Goal: Task Accomplishment & Management: Use online tool/utility

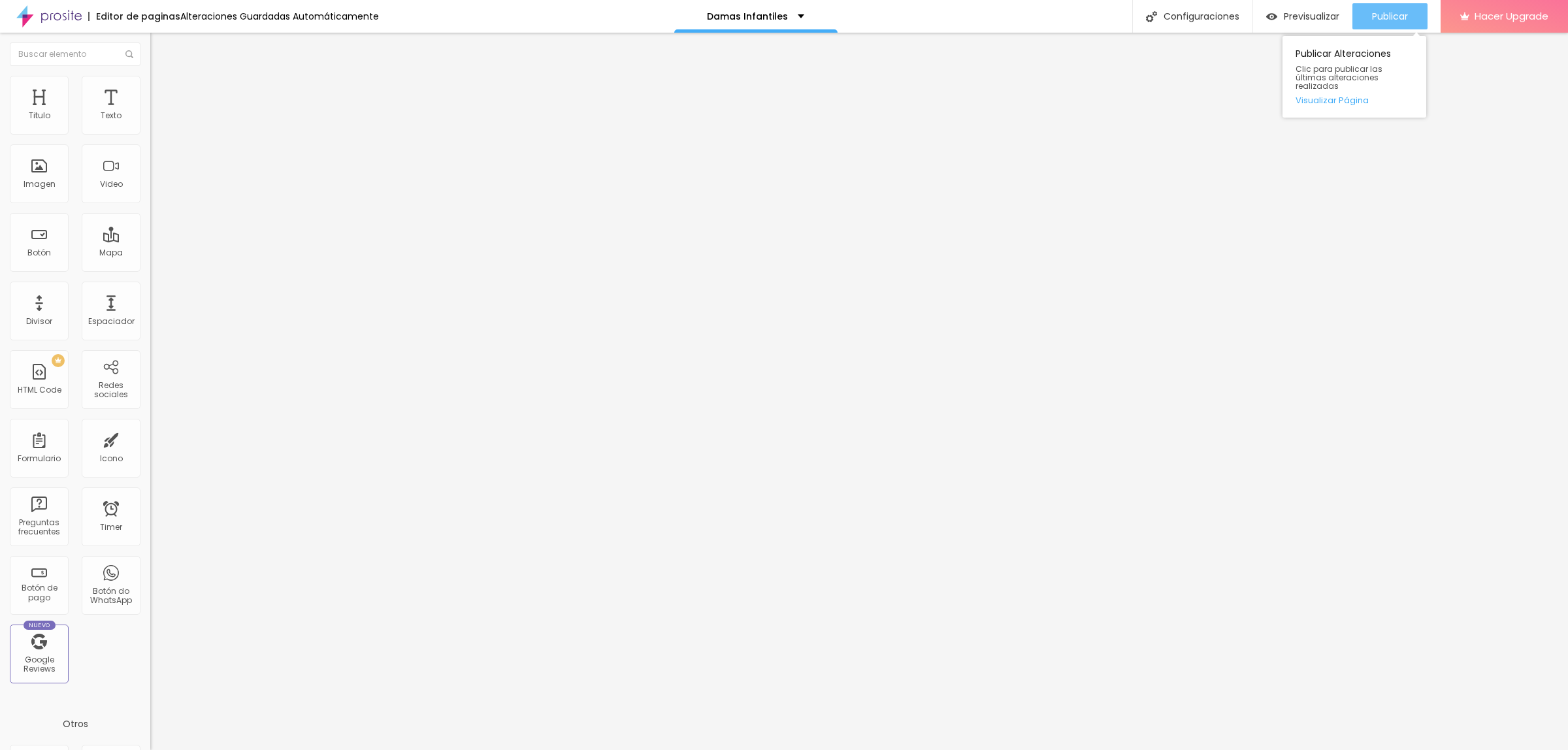
click at [1379, 17] on span "Publicar" at bounding box center [1390, 17] width 36 height 11
click at [1404, 11] on span "Publicar" at bounding box center [1390, 17] width 36 height 11
click at [150, 123] on span "Título 2" at bounding box center [172, 115] width 43 height 16
click at [1411, 1] on div "Publicar Publicar Alteraciones Clic para publicar las últimas alteraciones real…" at bounding box center [1390, 16] width 75 height 33
click at [1406, 13] on span "Publicar" at bounding box center [1390, 17] width 36 height 11
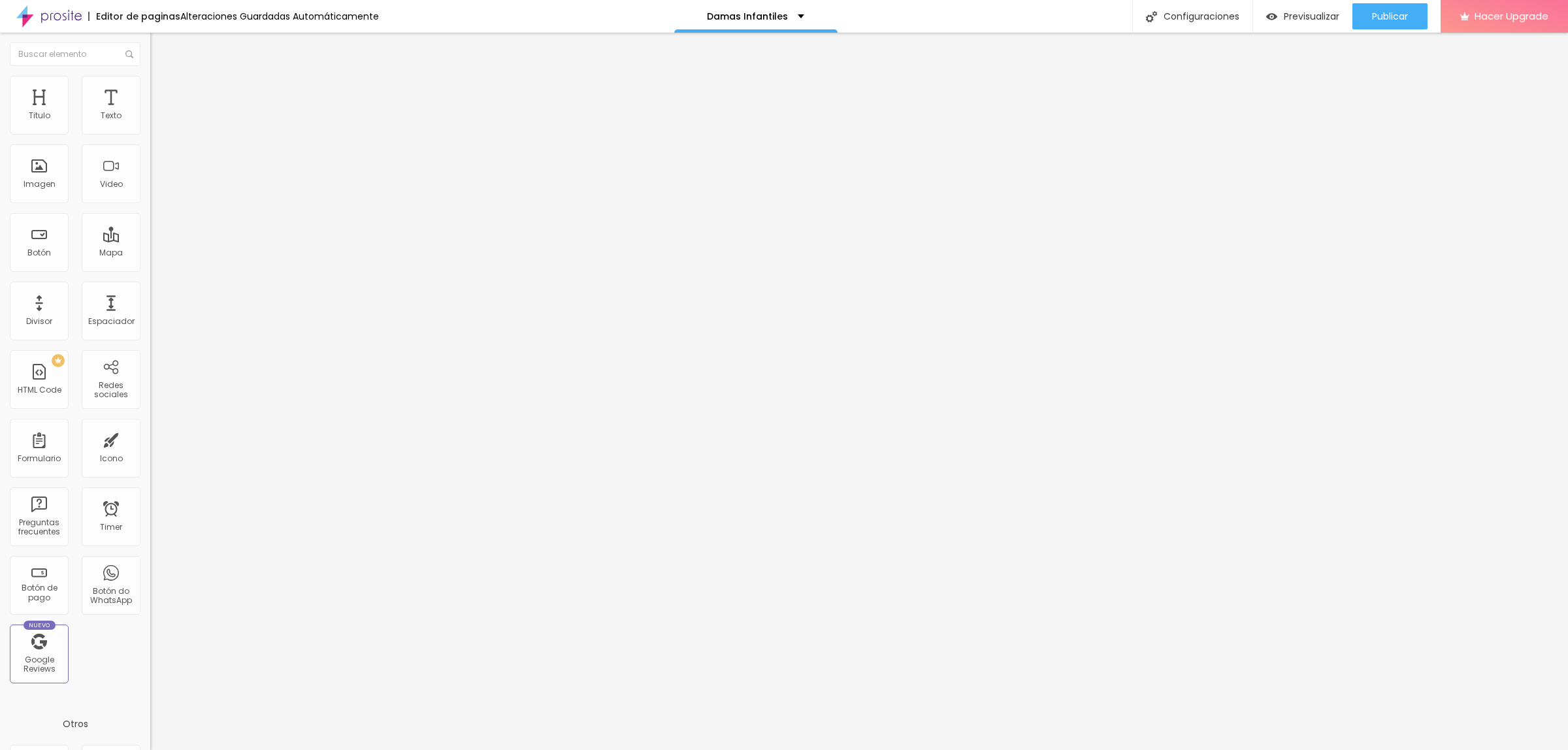
type input "75"
type input "81"
type input "82"
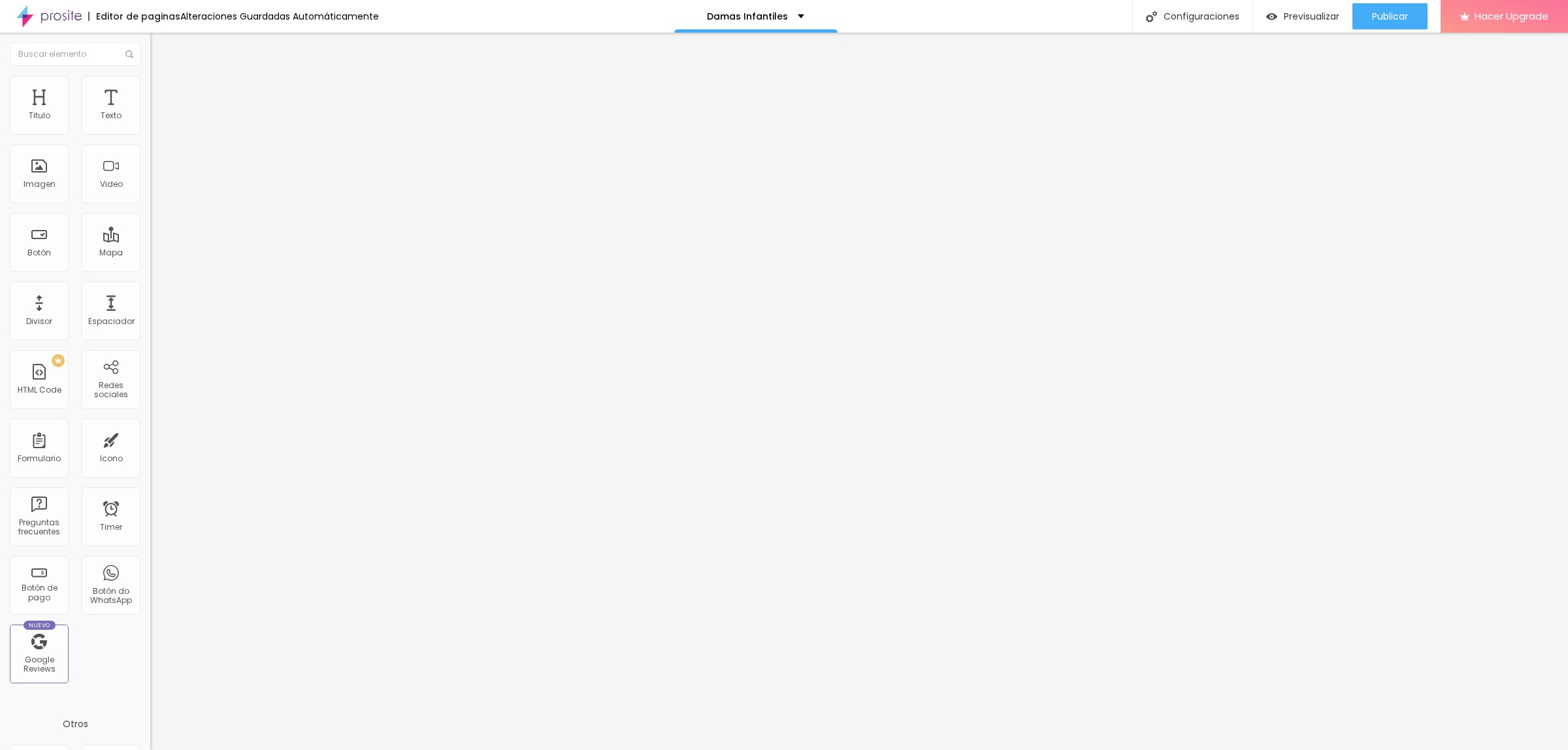
type input "82"
type input "83"
type input "85"
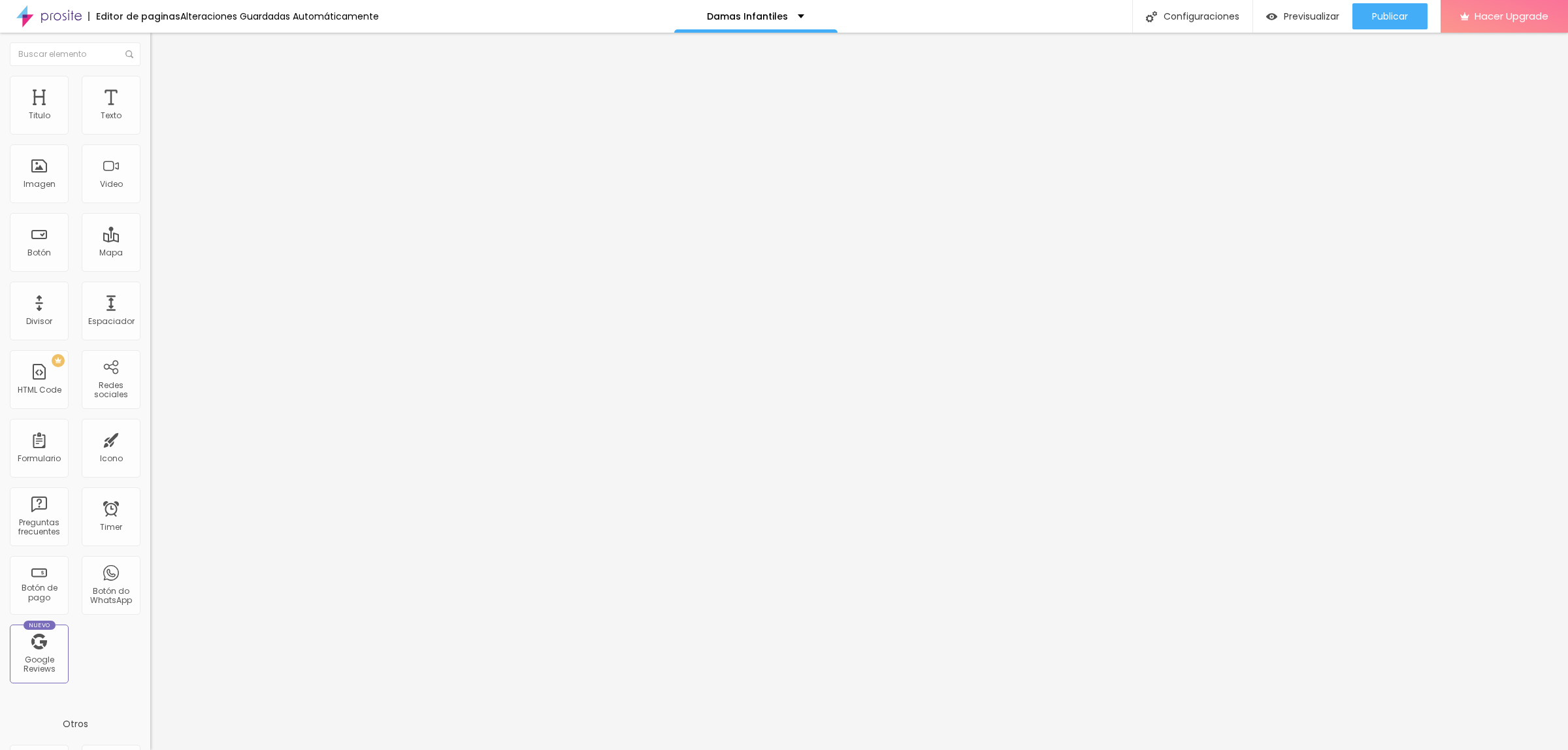
type input "90"
type input "94"
type input "96"
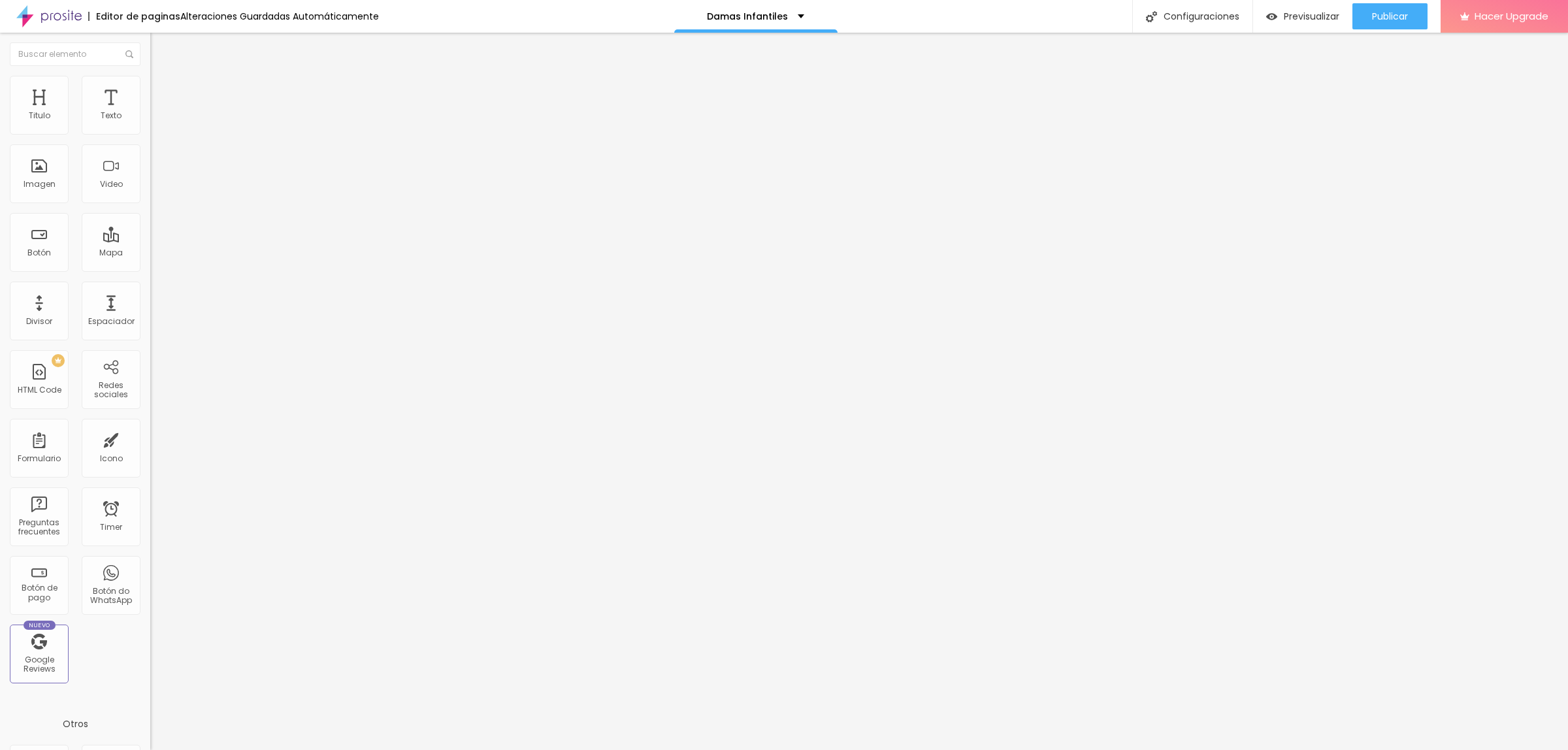
type input "96"
drag, startPoint x: 77, startPoint y: 275, endPoint x: 113, endPoint y: 276, distance: 36.0
type input "98"
click at [150, 310] on input "range" at bounding box center [192, 315] width 84 height 11
type input "98"
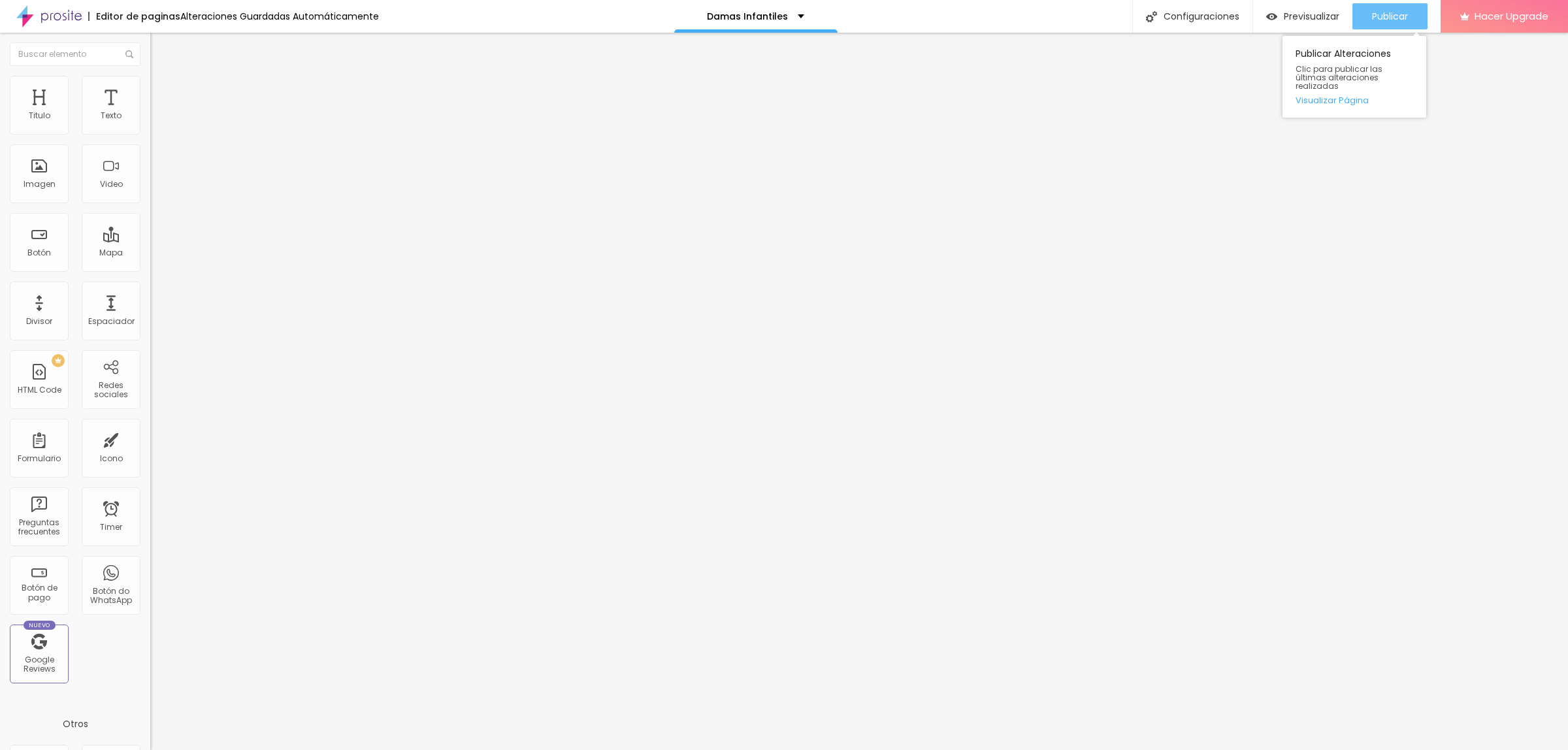
click at [1364, 7] on button "Publicar" at bounding box center [1390, 16] width 75 height 26
click at [1382, 18] on span "Publicar" at bounding box center [1390, 17] width 36 height 11
type input "0.6"
type input "0.7"
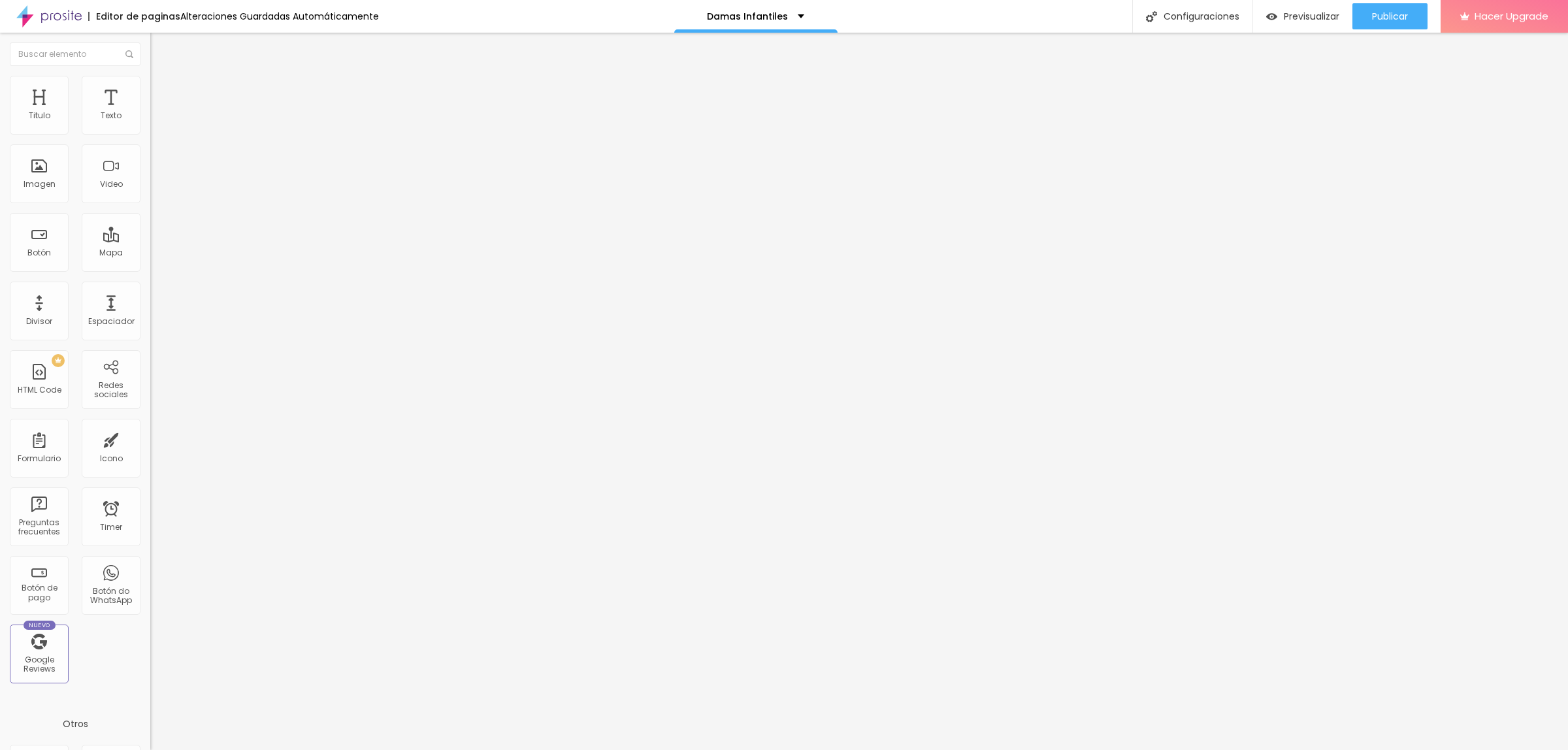
type input "0.7"
type input "0.8"
type input "0.9"
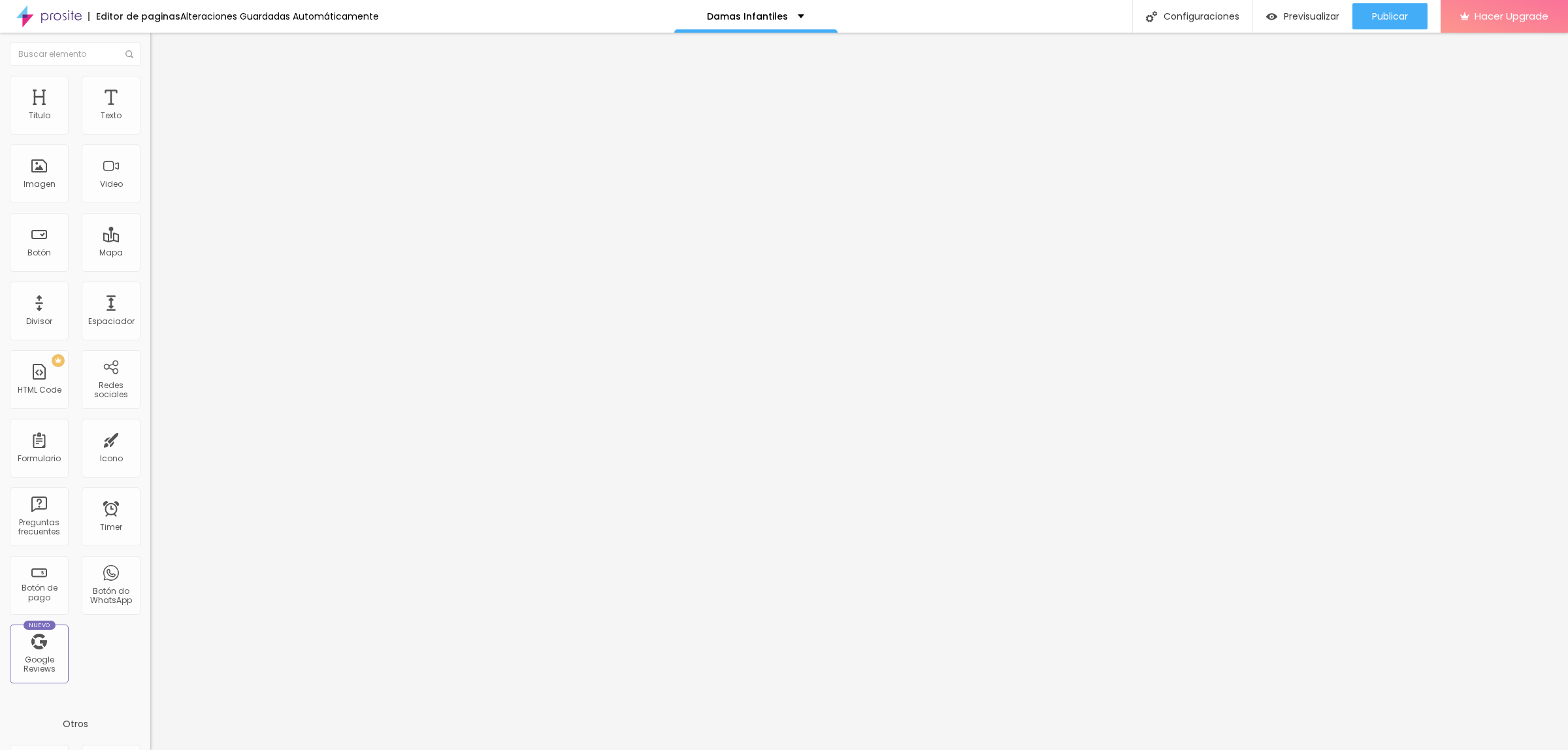
type input "1"
drag, startPoint x: 34, startPoint y: 327, endPoint x: 102, endPoint y: 316, distance: 68.9
click at [150, 679] on input "range" at bounding box center [192, 685] width 84 height 11
click at [1388, 16] on span "Publicar" at bounding box center [1390, 17] width 36 height 11
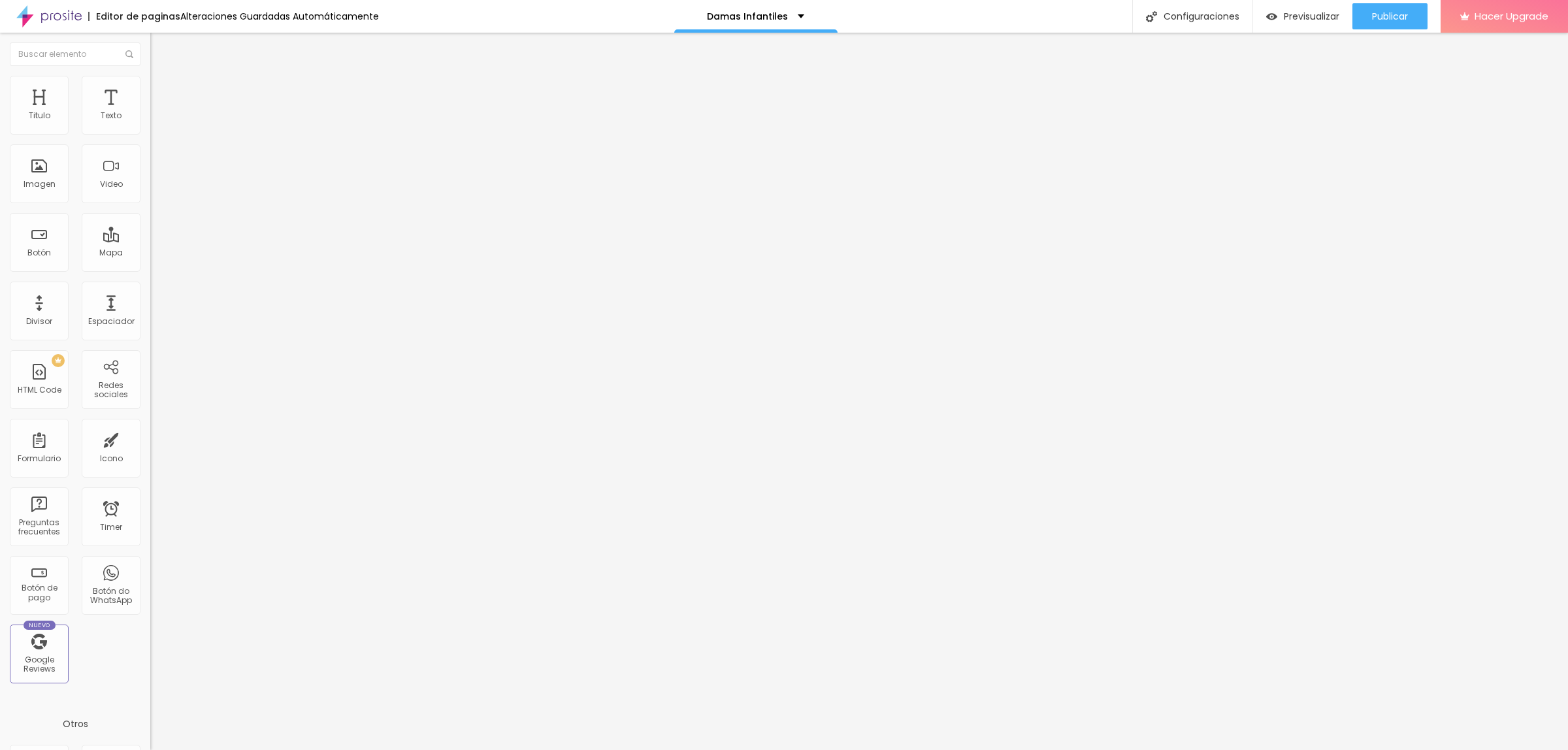
click at [150, 110] on span "Título 1" at bounding box center [172, 105] width 44 height 11
click at [162, 112] on span "Título 1" at bounding box center [183, 103] width 44 height 18
click at [1383, 18] on span "Publicar" at bounding box center [1390, 17] width 36 height 11
type input "0.9"
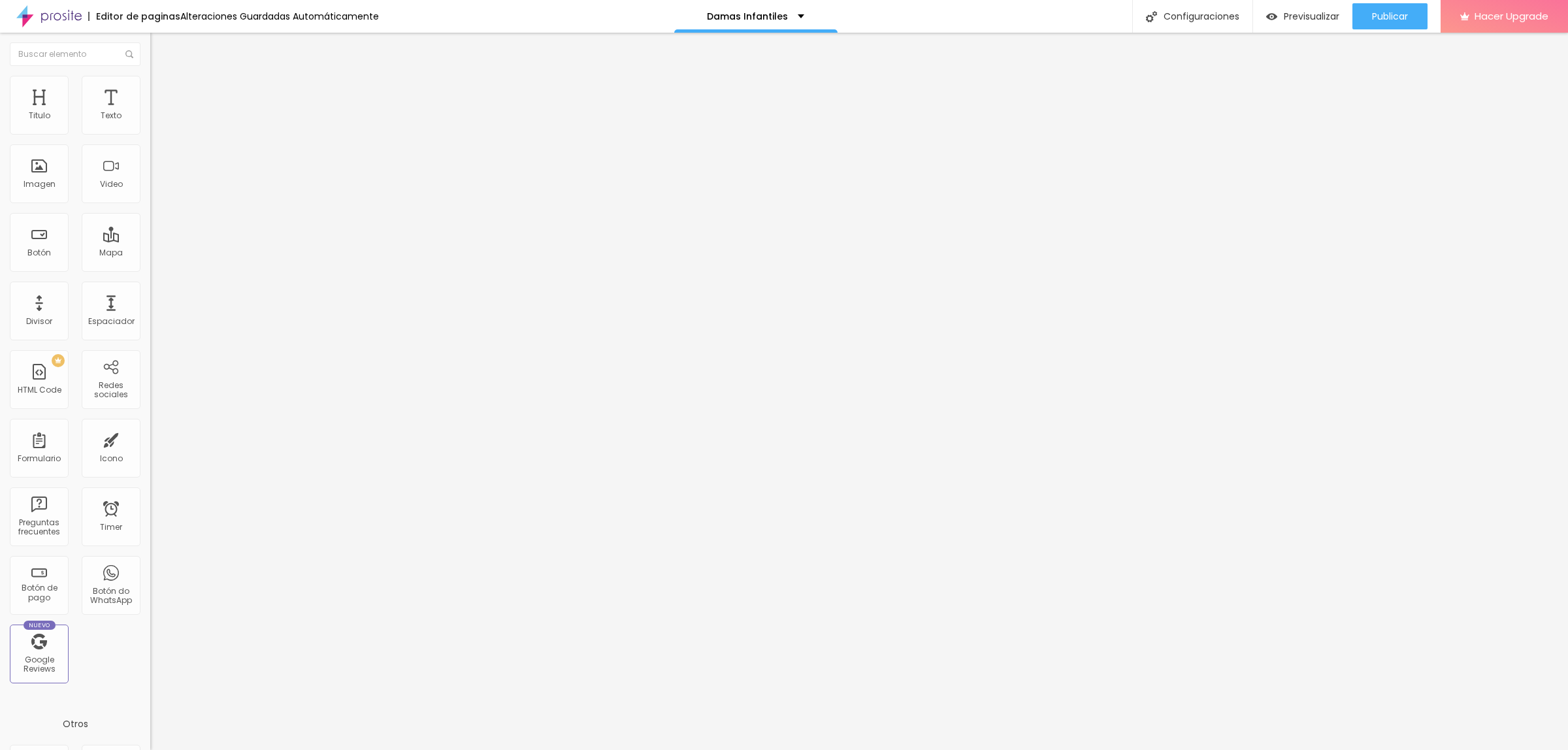
type input "0.8"
type input "0.7"
type input "0.6"
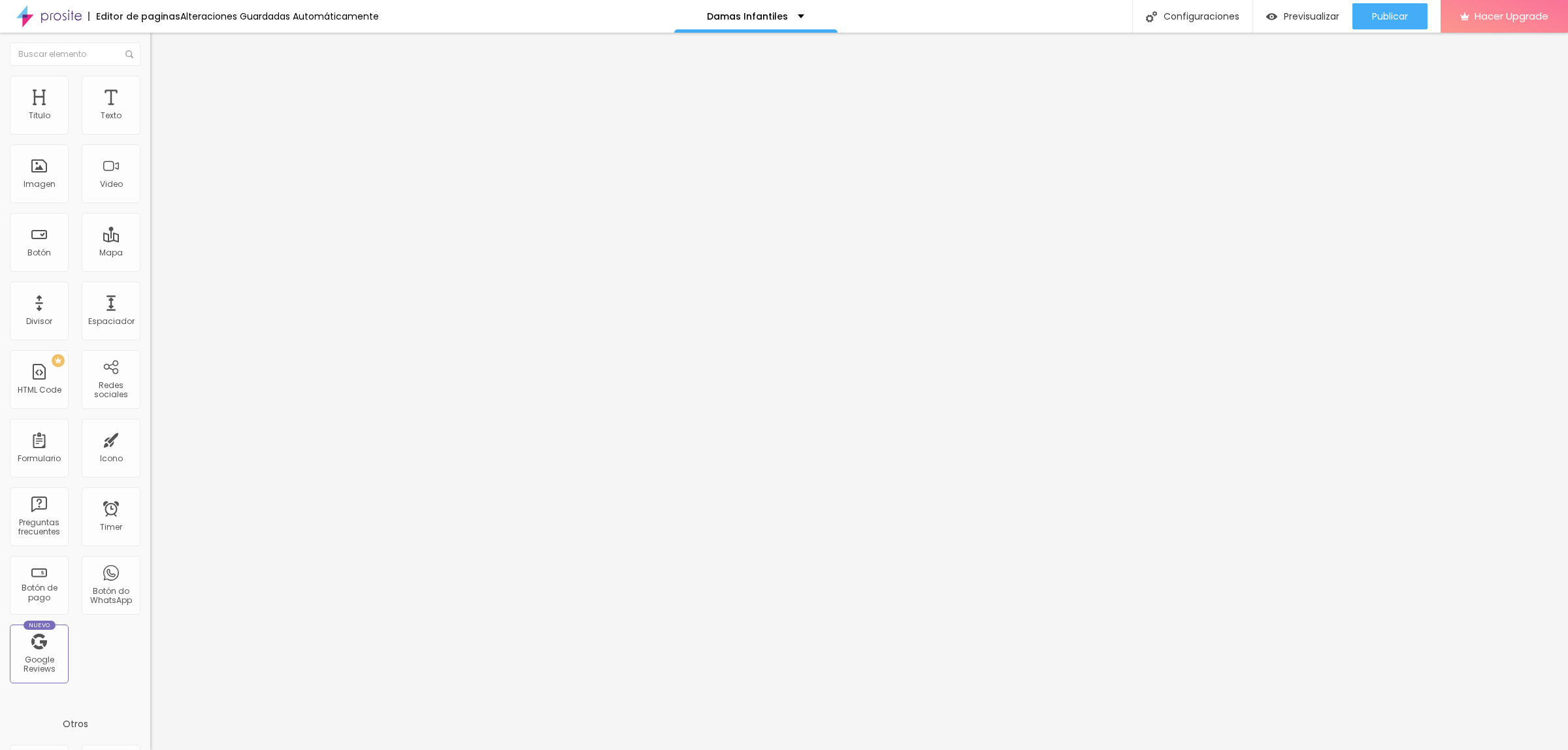
type input "0.6"
type input "0.5"
drag, startPoint x: 57, startPoint y: 328, endPoint x: 129, endPoint y: 312, distance: 73.8
type input "0.5"
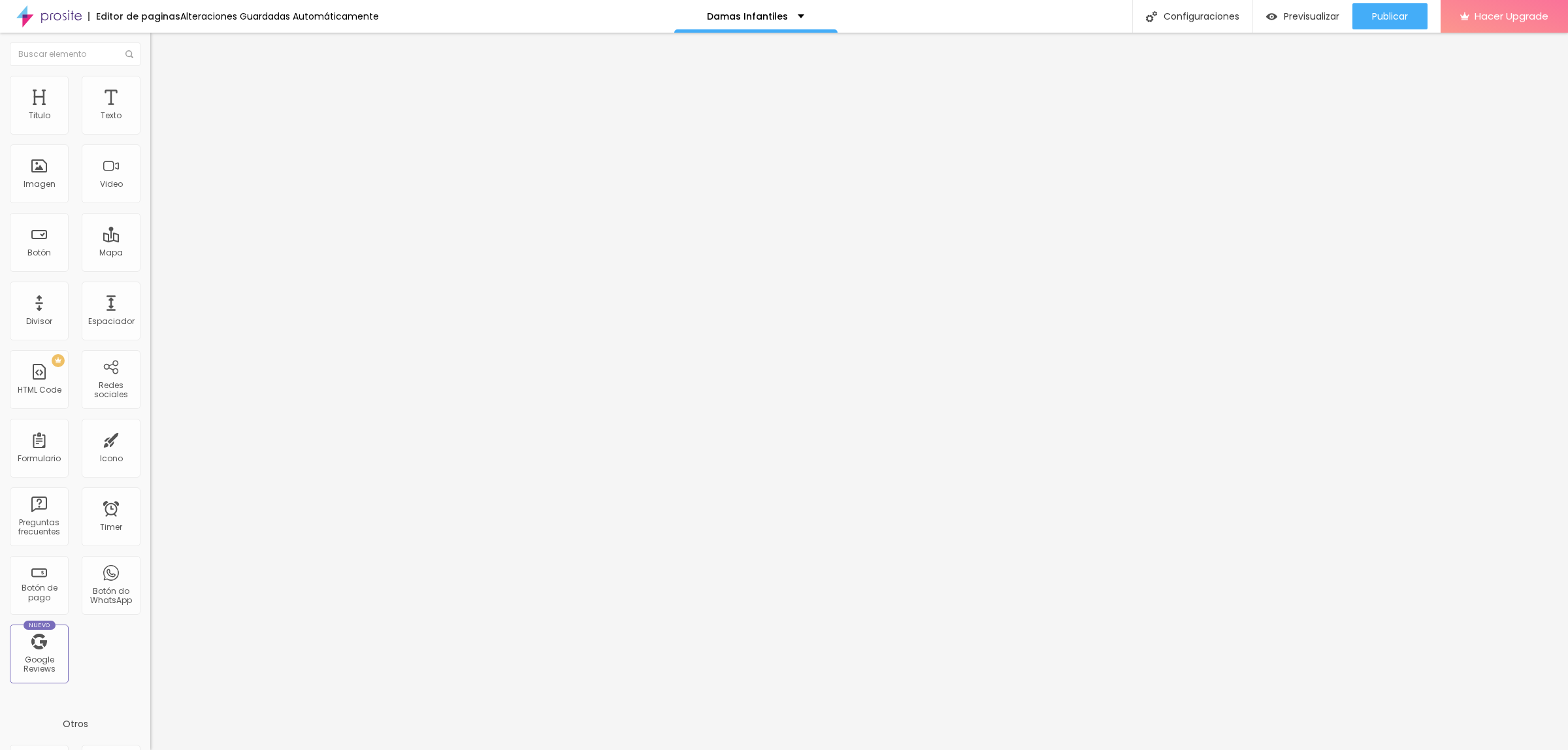
click at [150, 678] on input "range" at bounding box center [192, 683] width 84 height 11
click at [1397, 13] on span "Publicar" at bounding box center [1390, 17] width 36 height 11
click at [1367, 10] on button "Publicar" at bounding box center [1390, 16] width 75 height 26
click at [1373, 24] on div "Publicar" at bounding box center [1390, 16] width 36 height 26
click at [1398, 25] on div "Publicar" at bounding box center [1390, 16] width 36 height 26
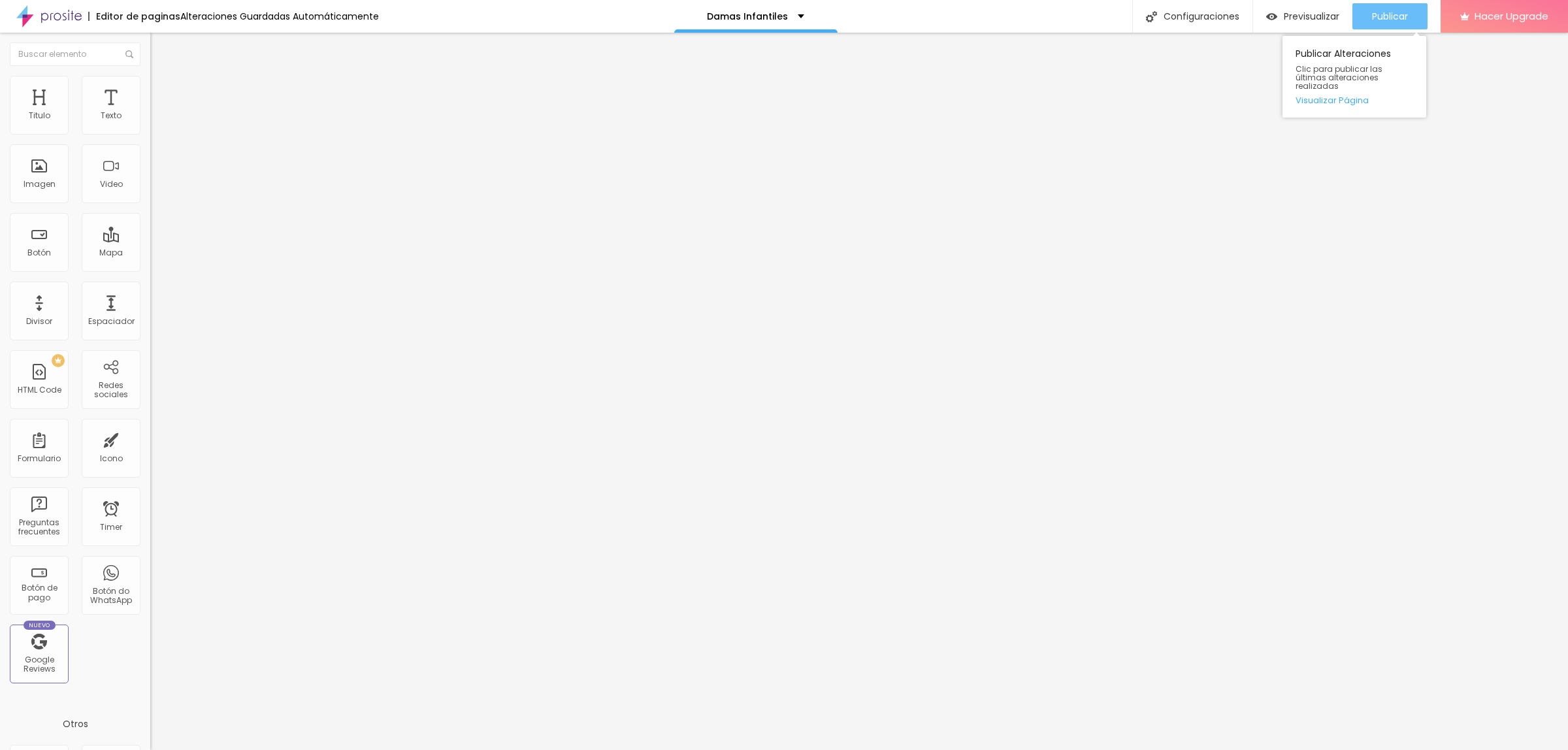
click at [1373, 20] on span "Publicar" at bounding box center [1390, 17] width 36 height 11
click at [1363, 11] on button "Publicar" at bounding box center [1390, 16] width 75 height 26
click at [1402, 14] on span "Publicar" at bounding box center [1390, 17] width 36 height 11
click at [162, 90] on span "Estilo" at bounding box center [172, 84] width 20 height 11
click at [46, 184] on div "Imagen" at bounding box center [40, 184] width 32 height 9
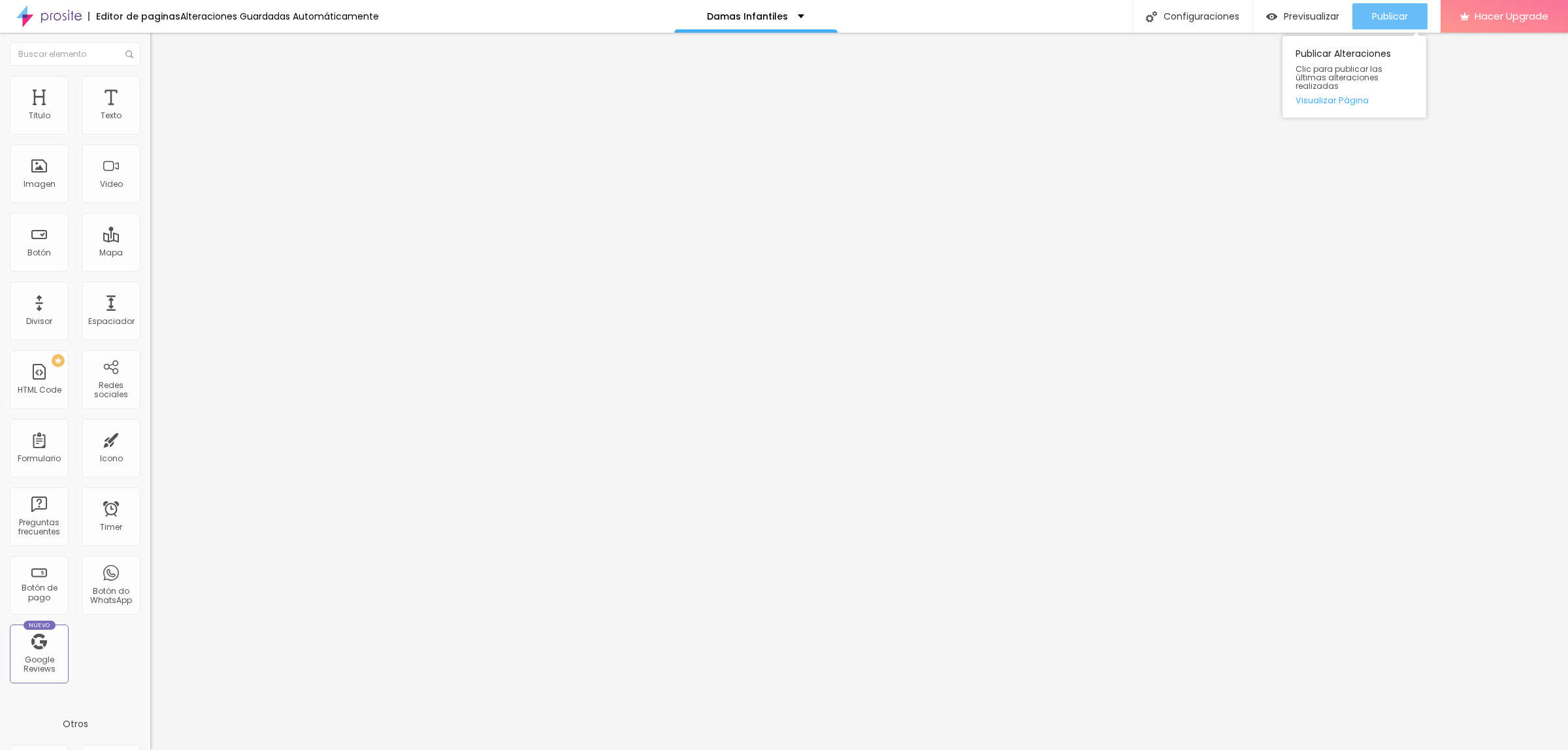
click at [1419, 11] on button "Publicar" at bounding box center [1390, 16] width 75 height 26
click at [1383, 13] on span "Publicar" at bounding box center [1390, 17] width 36 height 11
click at [1402, 1] on div "Publicar Publicar Alteraciones Clic para publicar las últimas alteraciones real…" at bounding box center [1390, 16] width 75 height 33
click at [1400, 25] on div "Publicar" at bounding box center [1390, 16] width 36 height 26
click at [1389, 11] on span "Publicar" at bounding box center [1390, 17] width 36 height 11
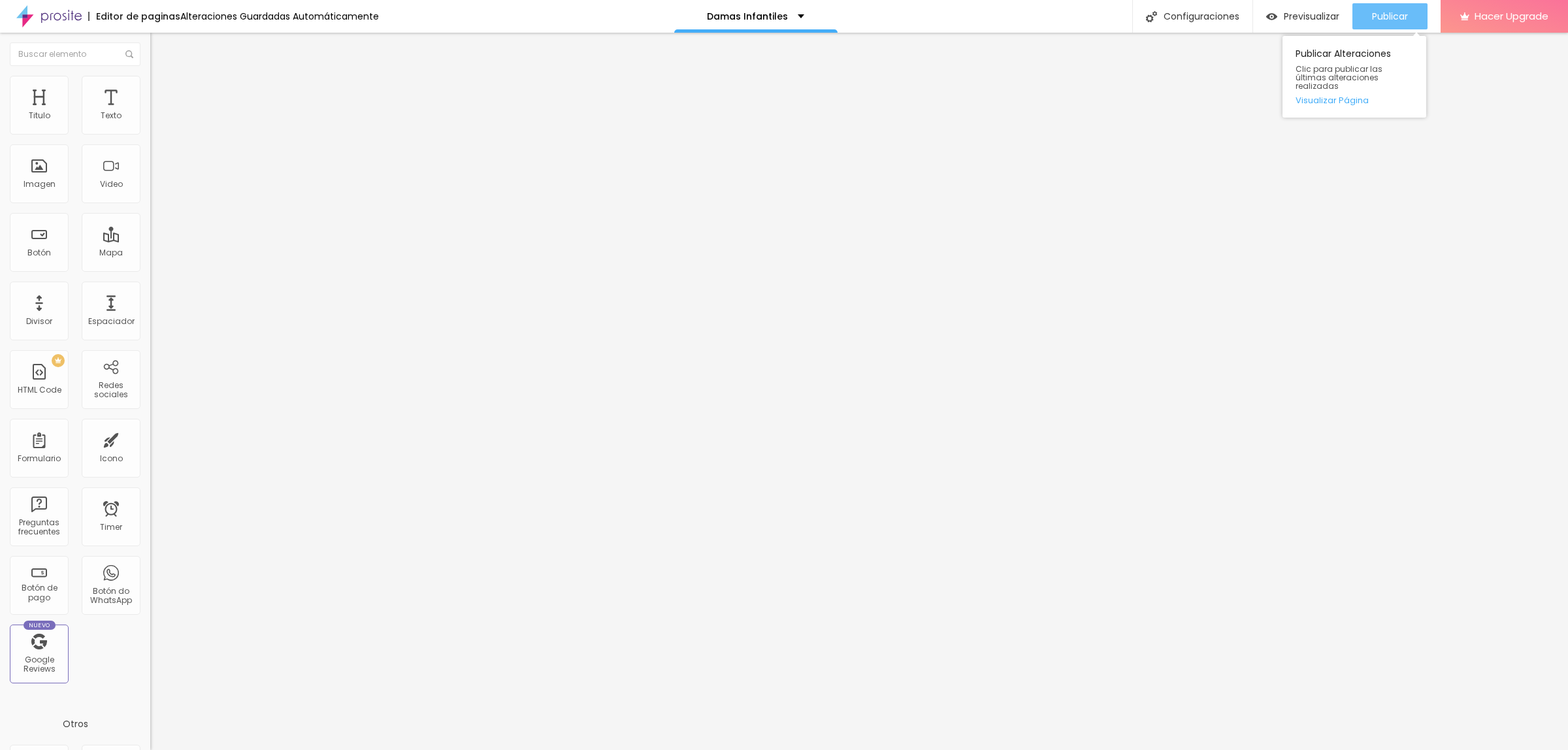
click at [1392, 8] on div "Publicar" at bounding box center [1390, 16] width 36 height 26
click at [1389, 14] on span "Publicar" at bounding box center [1390, 17] width 36 height 11
click at [1377, 21] on span "Publicar" at bounding box center [1390, 17] width 36 height 11
click at [1379, 11] on span "Publicar" at bounding box center [1390, 17] width 36 height 11
type input "1"
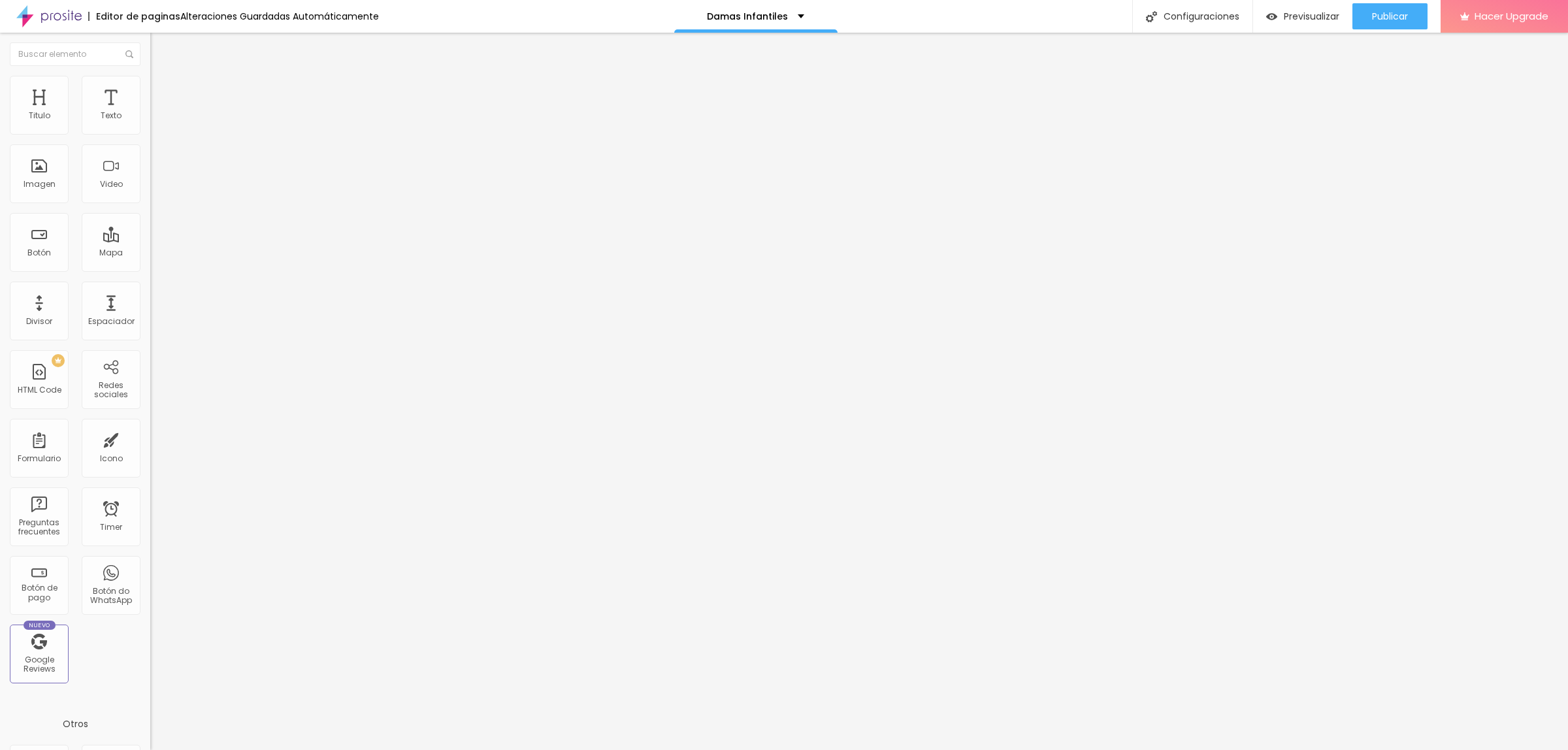
type input "1"
type input "2"
type input "3"
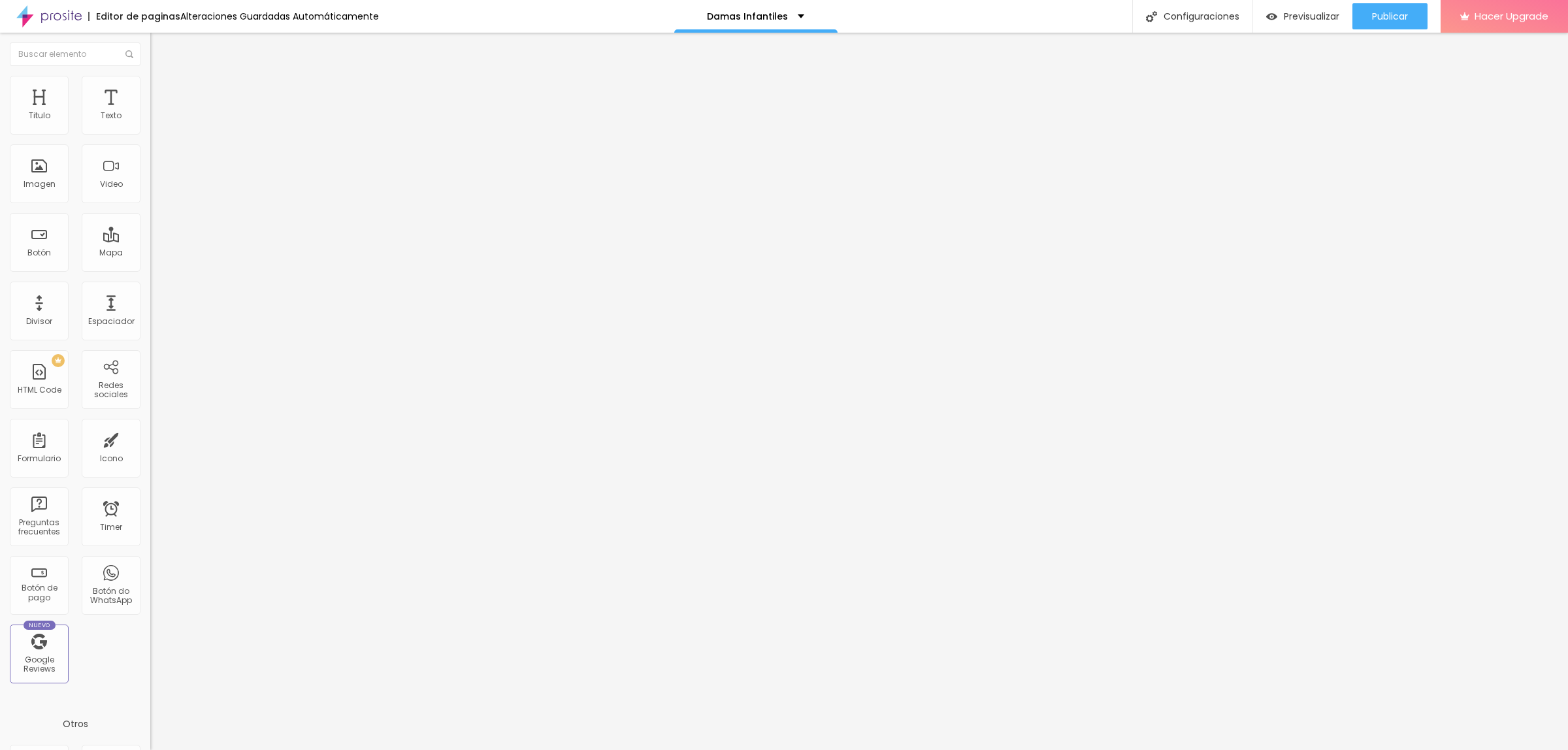
type input "4"
type input "5"
type input "7"
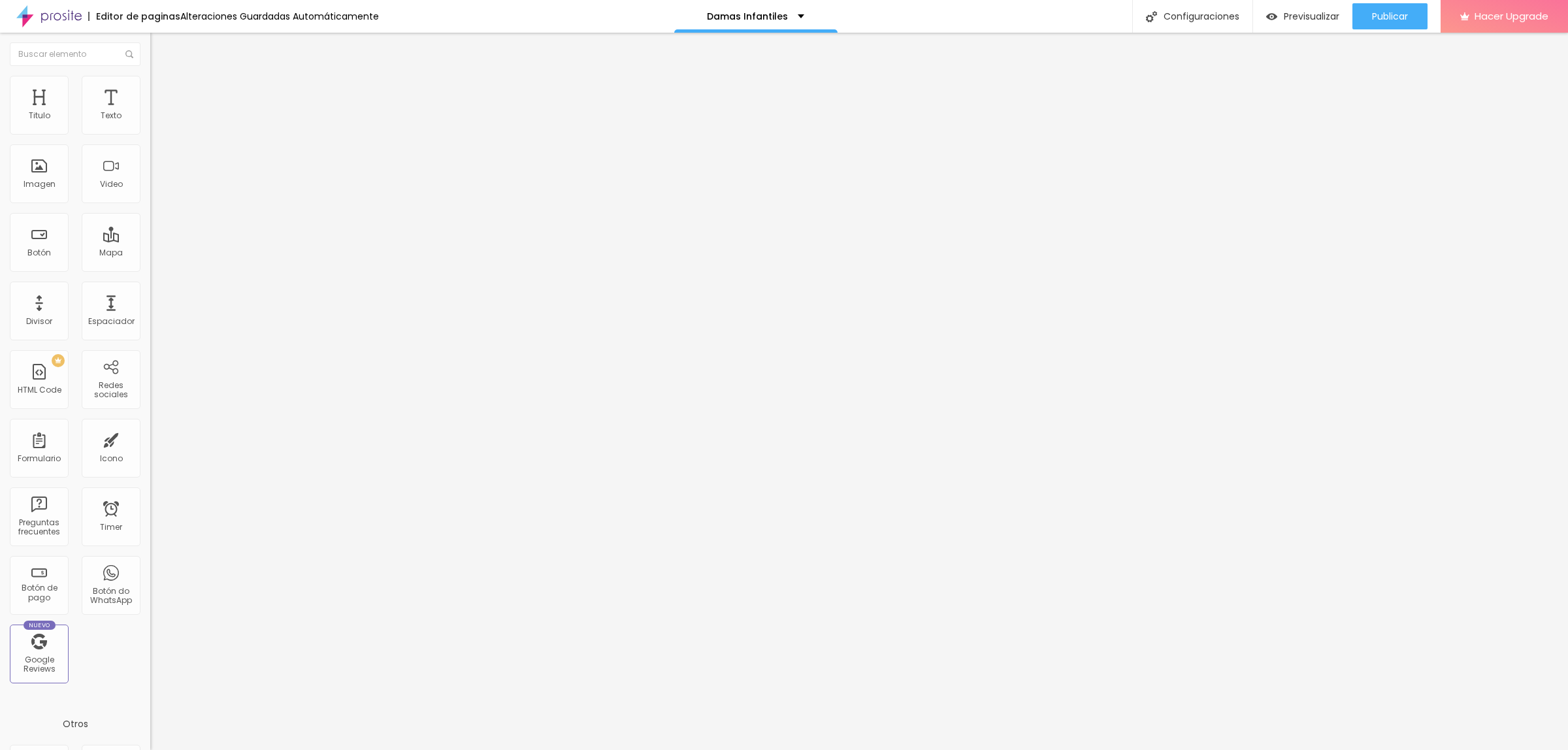
type input "7"
type input "8"
type input "9"
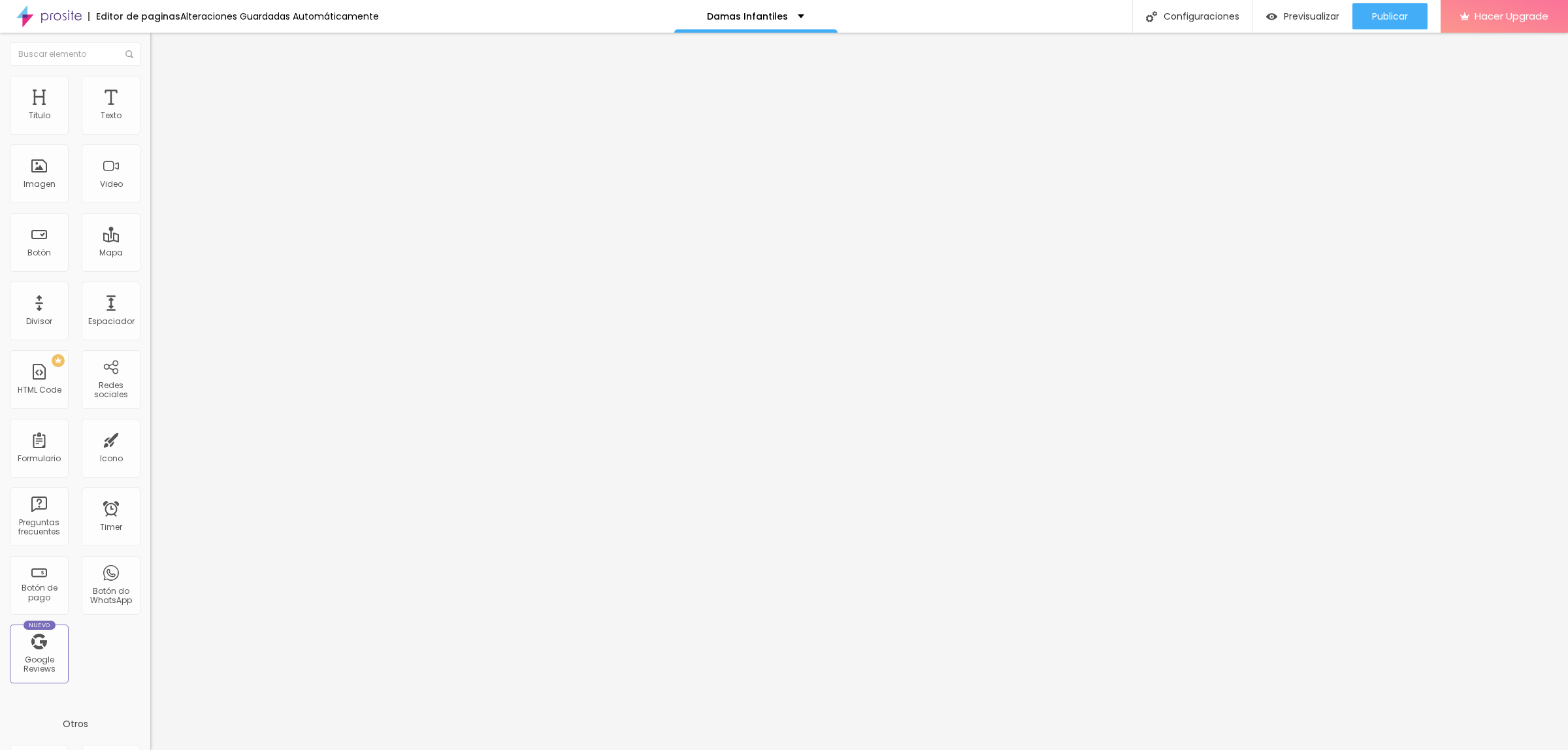
type input "10"
type input "11"
type input "12"
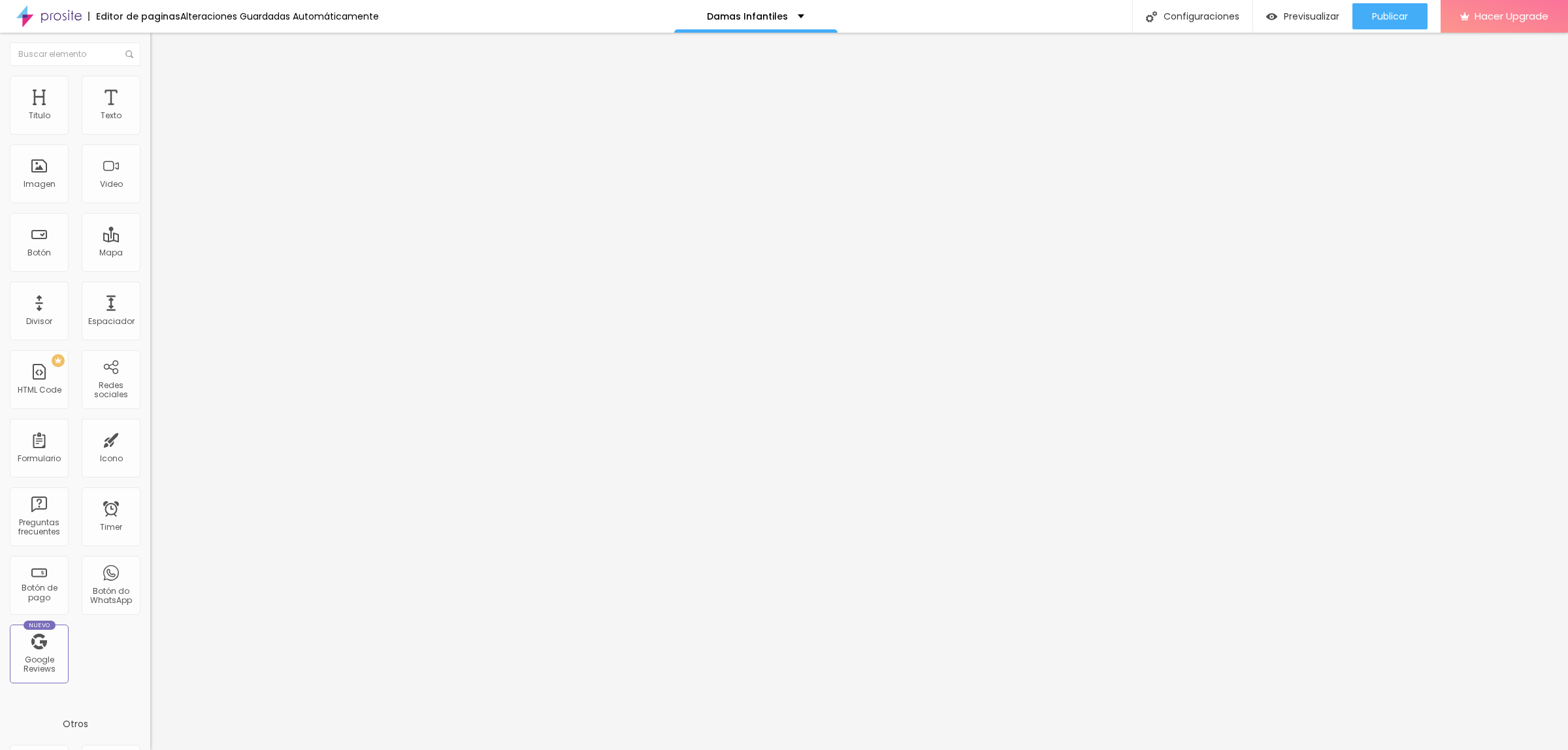
type input "12"
type input "13"
type input "14"
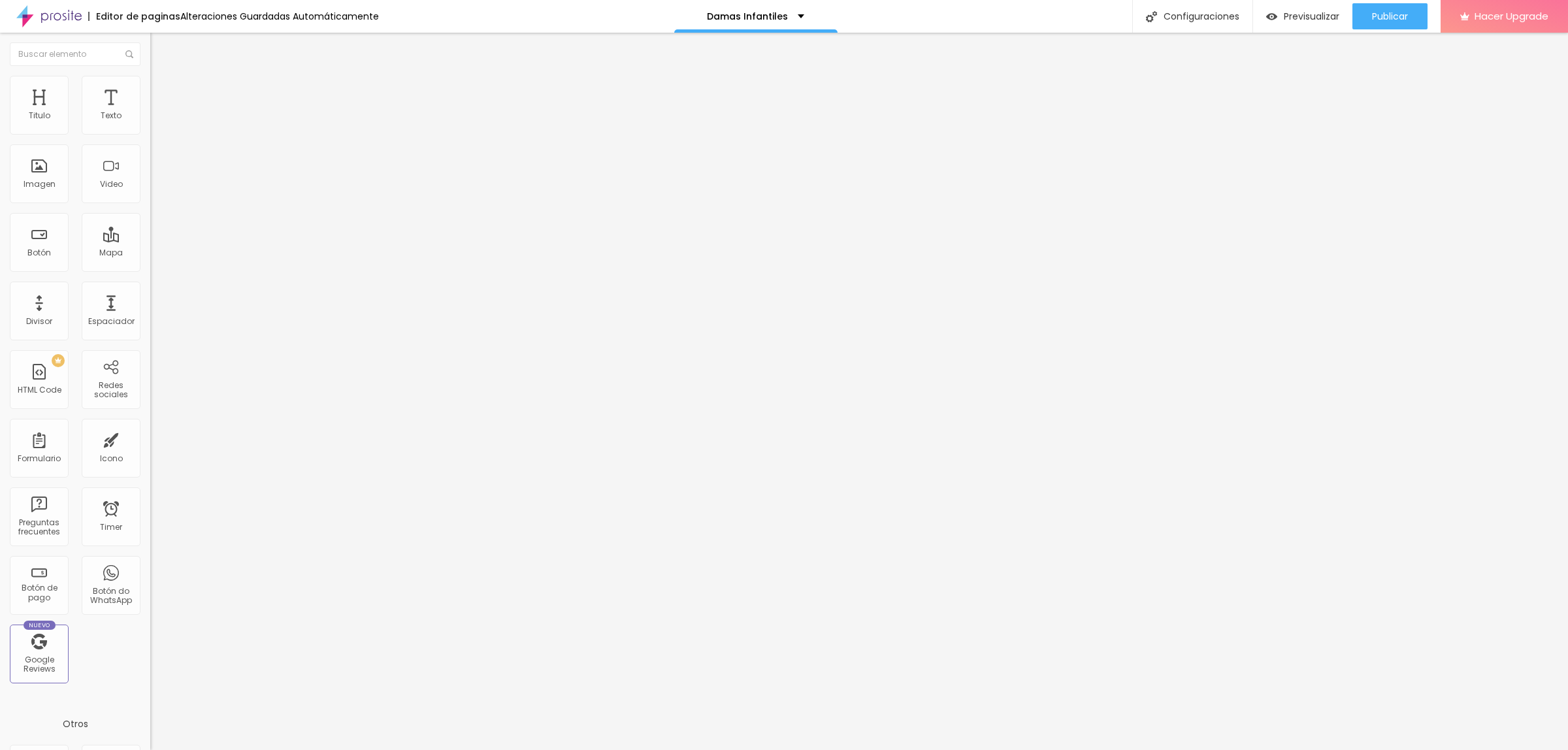
drag, startPoint x: 27, startPoint y: 351, endPoint x: 67, endPoint y: 354, distance: 40.1
click at [1410, 11] on button "Publicar" at bounding box center [1390, 16] width 75 height 26
type input "13"
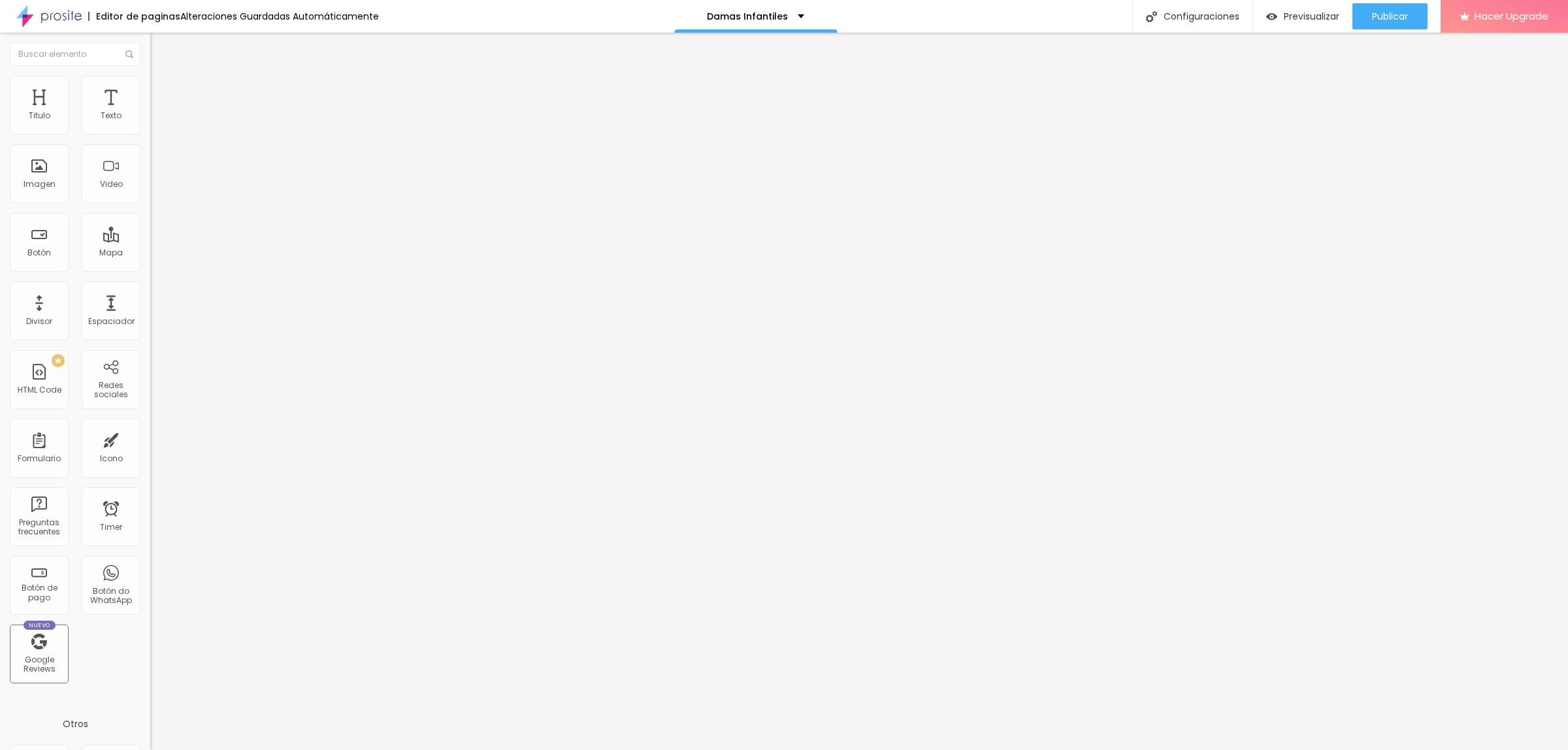
type input "9"
type input "2"
type input "1"
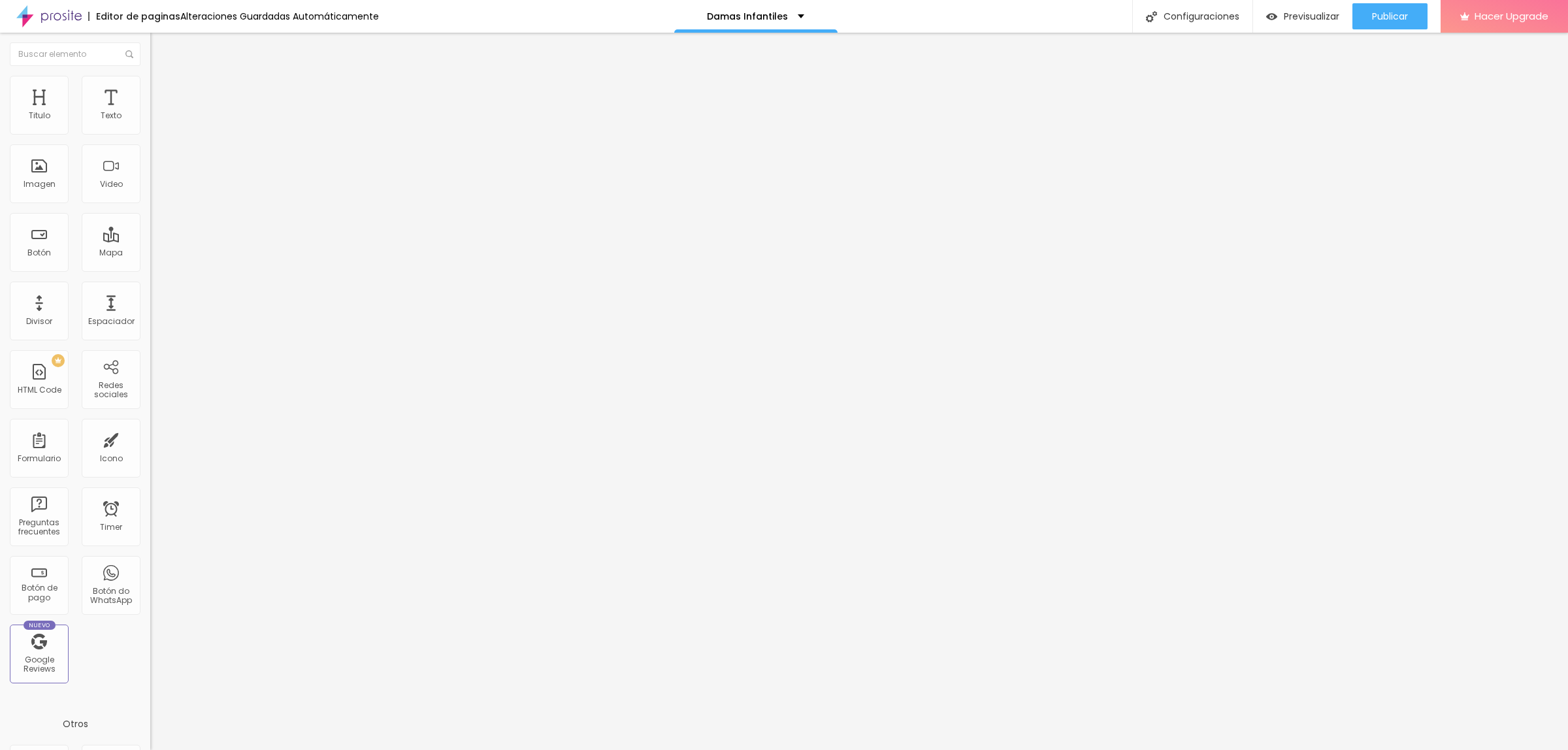
type input "1"
type input "0"
drag, startPoint x: 40, startPoint y: 353, endPoint x: 17, endPoint y: 354, distance: 23.0
type input "0"
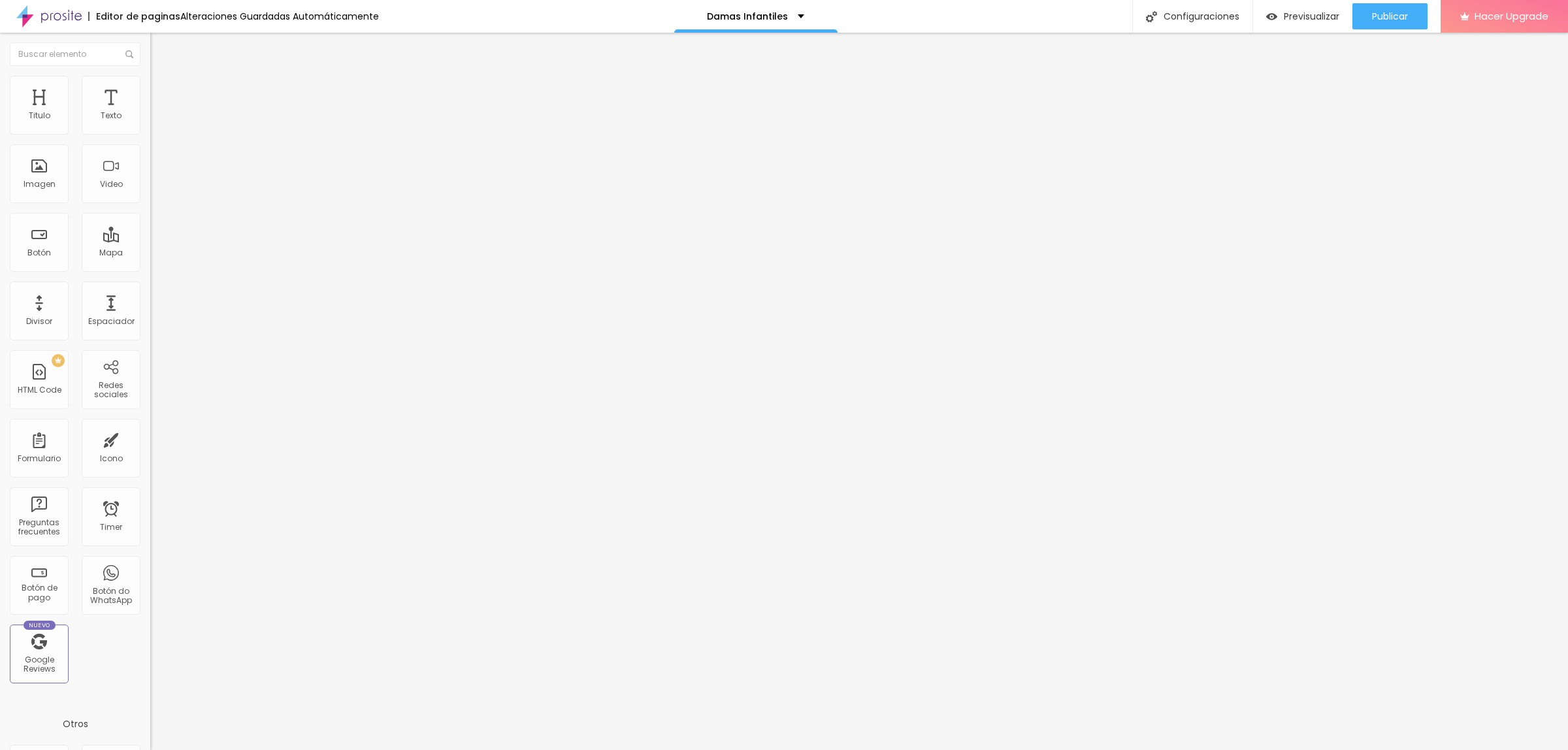
click at [1372, 4] on div "Publicar" at bounding box center [1390, 16] width 36 height 26
click at [1412, 7] on button "Publicar" at bounding box center [1390, 16] width 75 height 26
click at [1388, 11] on span "Publicar" at bounding box center [1390, 17] width 36 height 11
drag, startPoint x: 1397, startPoint y: 14, endPoint x: 1224, endPoint y: 3, distance: 173.3
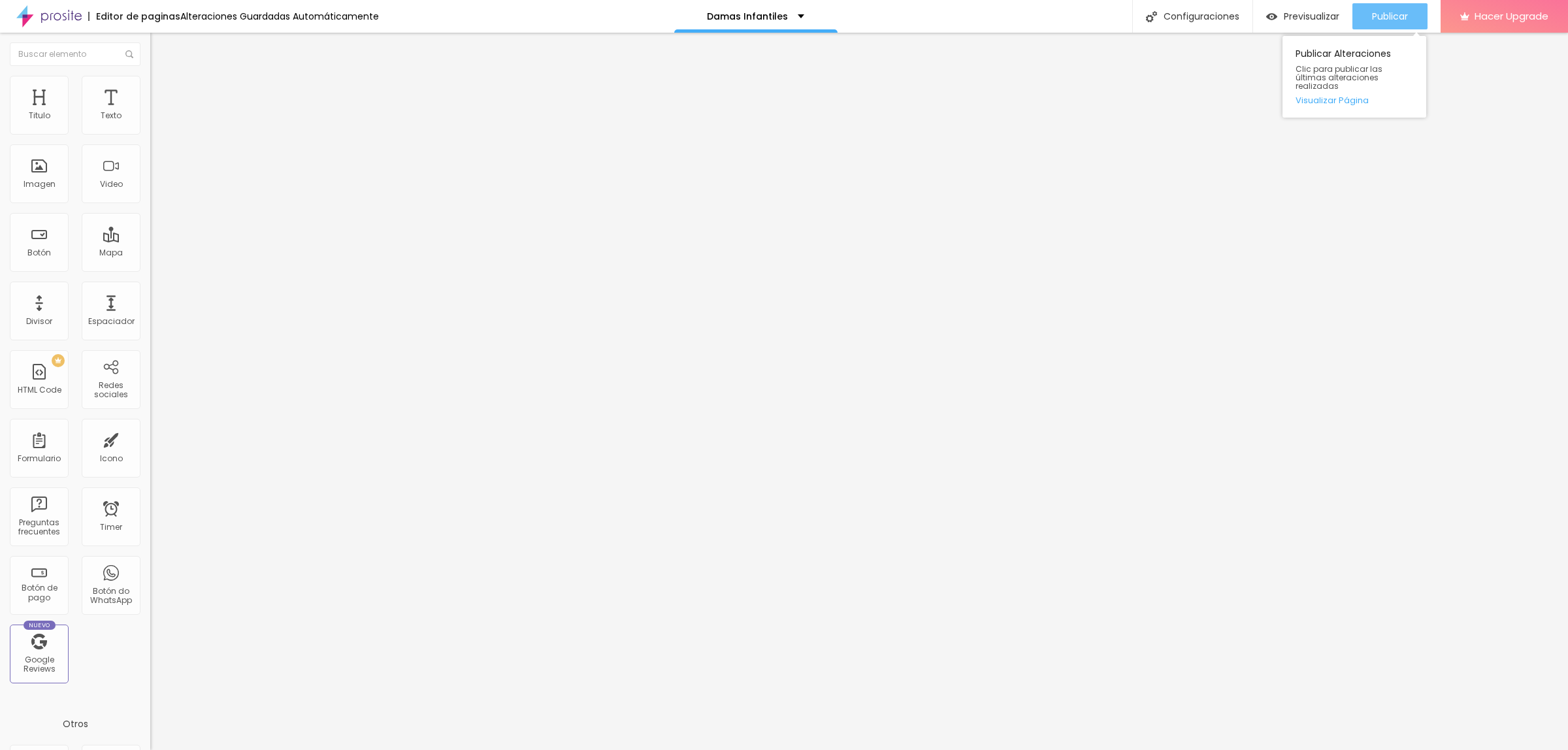
click at [1397, 15] on span "Publicar" at bounding box center [1390, 17] width 36 height 11
click at [1412, 21] on button "Publicar" at bounding box center [1390, 16] width 75 height 26
click at [1386, 18] on span "Publicar" at bounding box center [1390, 17] width 36 height 11
click at [1399, 18] on span "Publicar" at bounding box center [1390, 17] width 36 height 11
